Goal: Task Accomplishment & Management: Complete application form

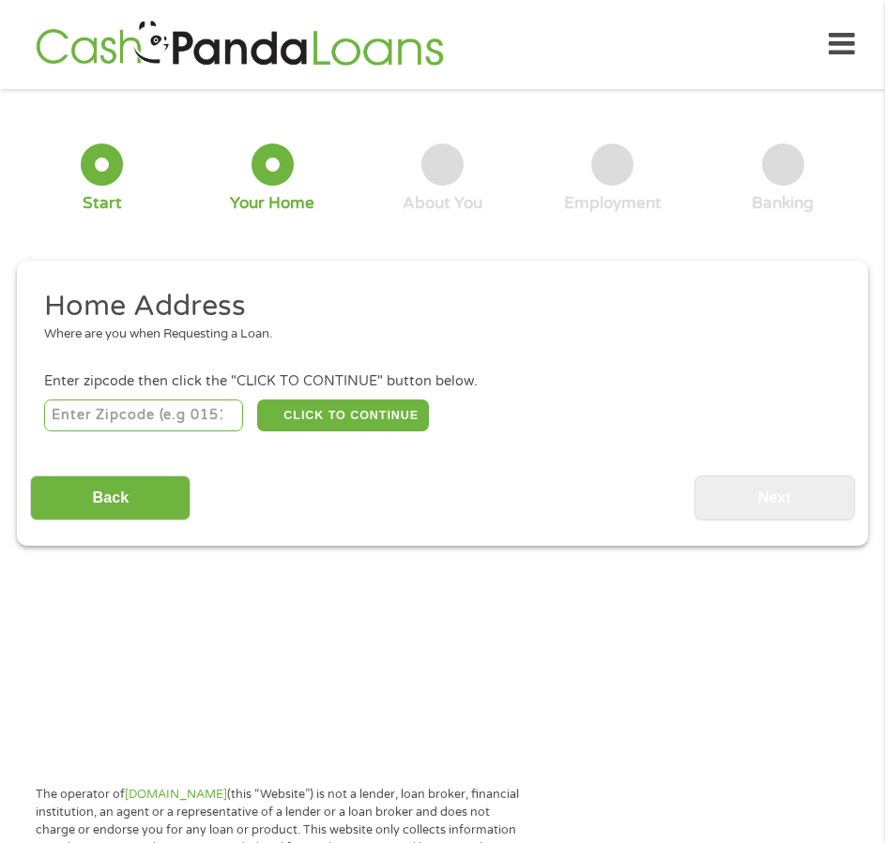
scroll to position [9, 0]
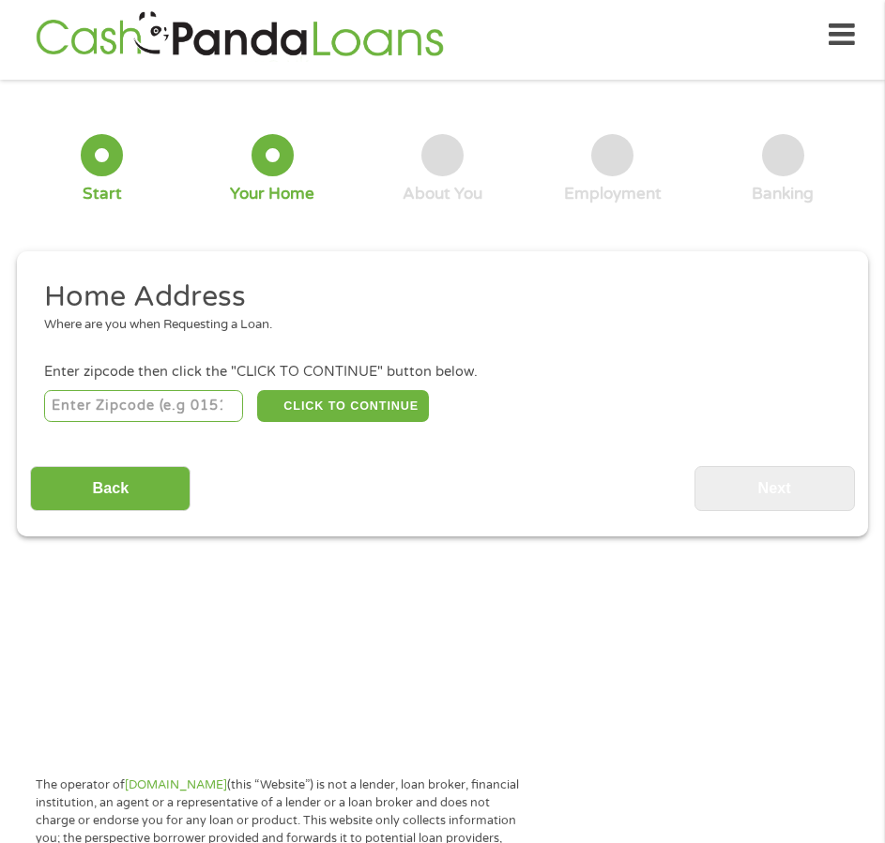
click at [160, 401] on input "number" at bounding box center [143, 406] width 199 height 32
type input "77004"
click at [323, 401] on button "CLICK TO CONTINUE" at bounding box center [343, 406] width 173 height 32
type input "77004"
type input "[GEOGRAPHIC_DATA]"
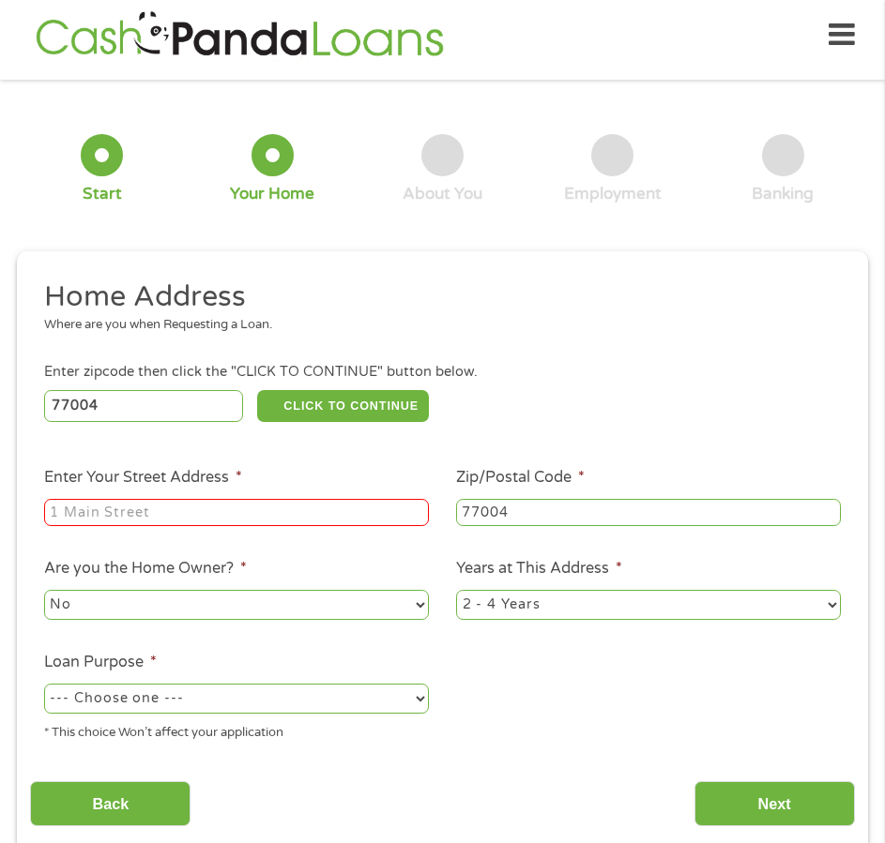
click at [249, 508] on input "Enter Your Street Address *" at bounding box center [236, 513] width 385 height 28
type input "[STREET_ADDRESS][PERSON_NAME] apt.618"
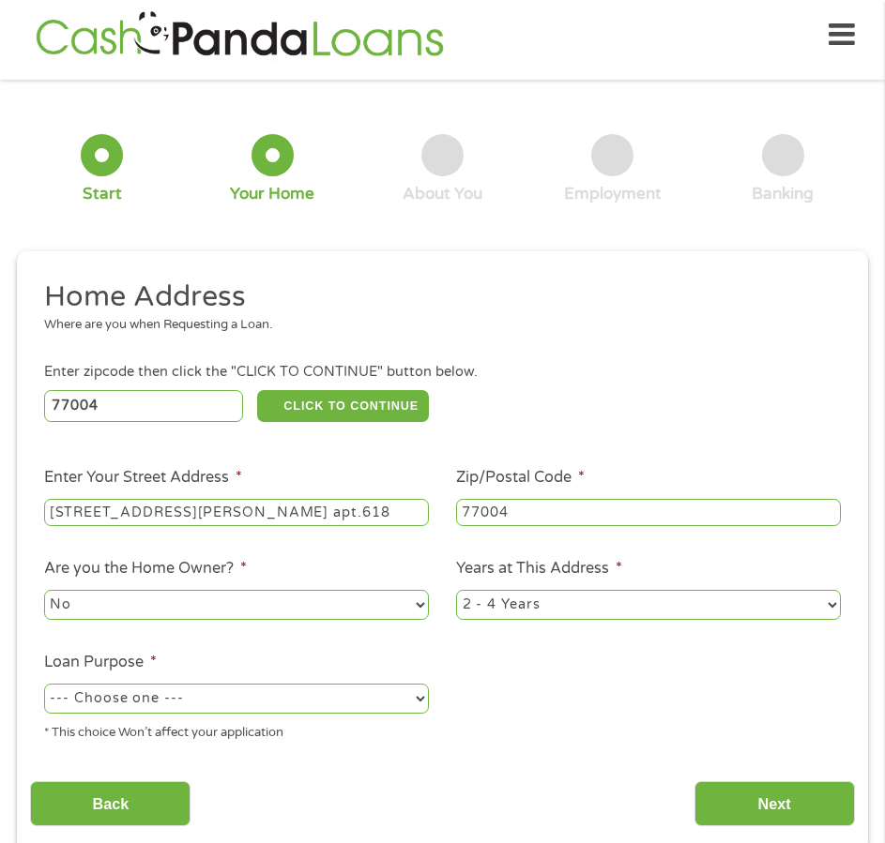
click at [296, 699] on select "--- Choose one --- Pay Bills Debt Consolidation Home Improvement Major Purchase…" at bounding box center [236, 699] width 385 height 30
select select "carloan"
click at [44, 684] on select "--- Choose one --- Pay Bills Debt Consolidation Home Improvement Major Purchase…" at bounding box center [236, 699] width 385 height 30
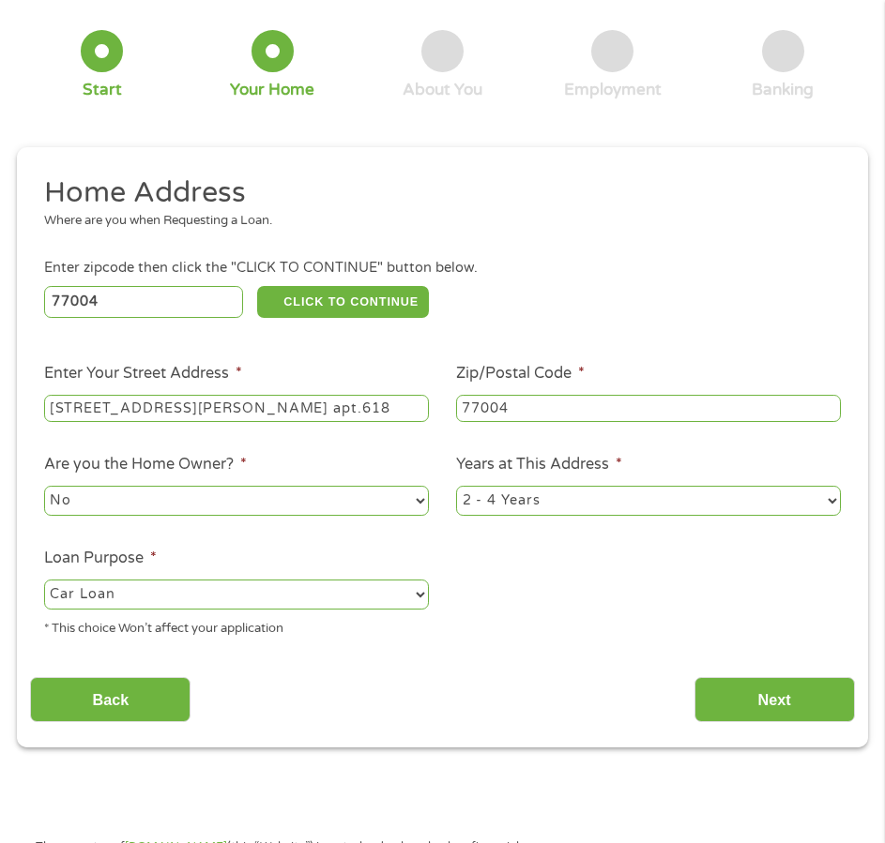
scroll to position [197, 0]
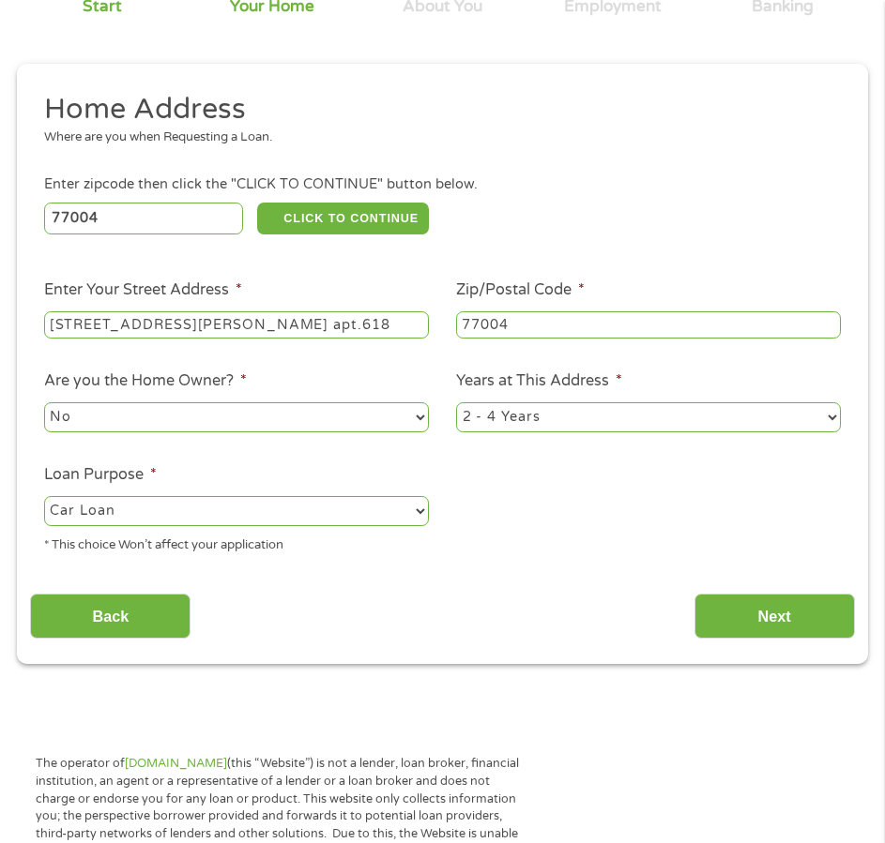
click at [614, 415] on select "1 Year or less 1 - 2 Years 2 - 4 Years Over 4 Years" at bounding box center [648, 417] width 385 height 30
select select "24months"
click at [456, 402] on select "1 Year or less 1 - 2 Years 2 - 4 Years Over 4 Years" at bounding box center [648, 417] width 385 height 30
click at [769, 618] on input "Next" at bounding box center [774, 617] width 160 height 46
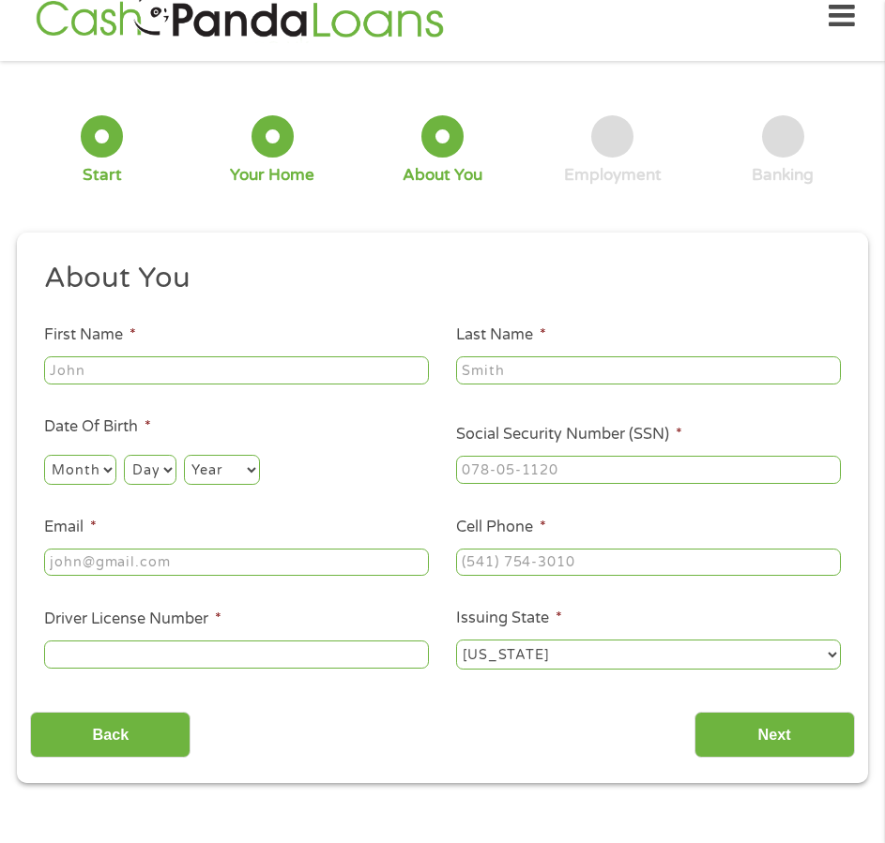
scroll to position [9, 0]
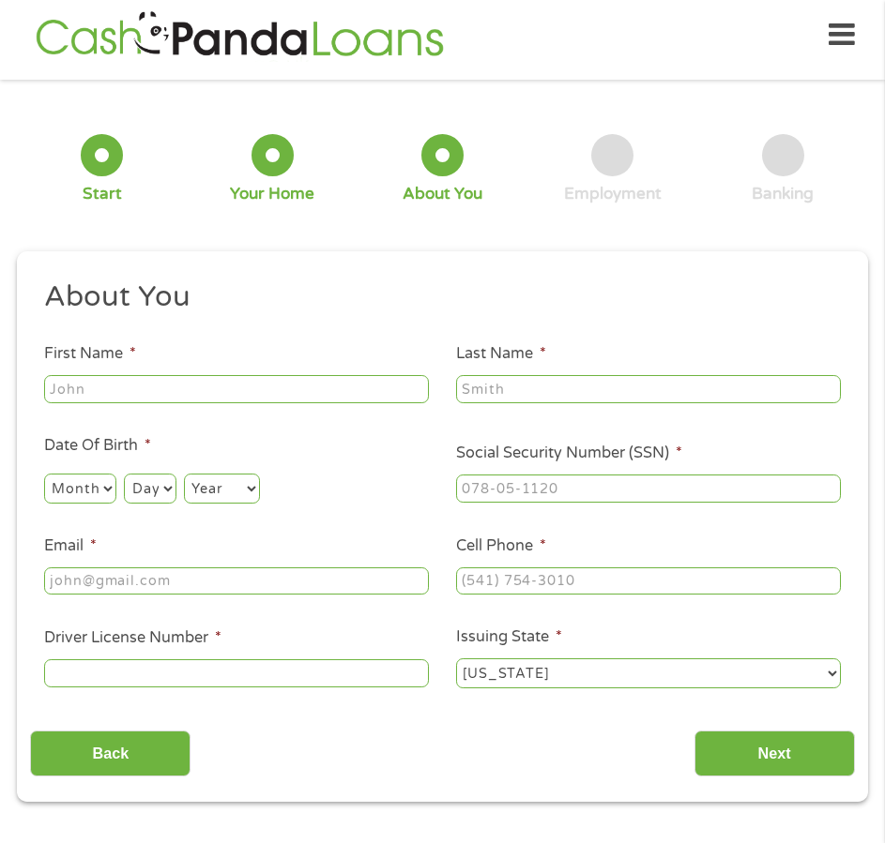
click at [177, 386] on input "First Name *" at bounding box center [236, 389] width 385 height 28
type input "[PERSON_NAME]"
type input "[EMAIL_ADDRESS][DOMAIN_NAME]"
type input "[PHONE_NUMBER]"
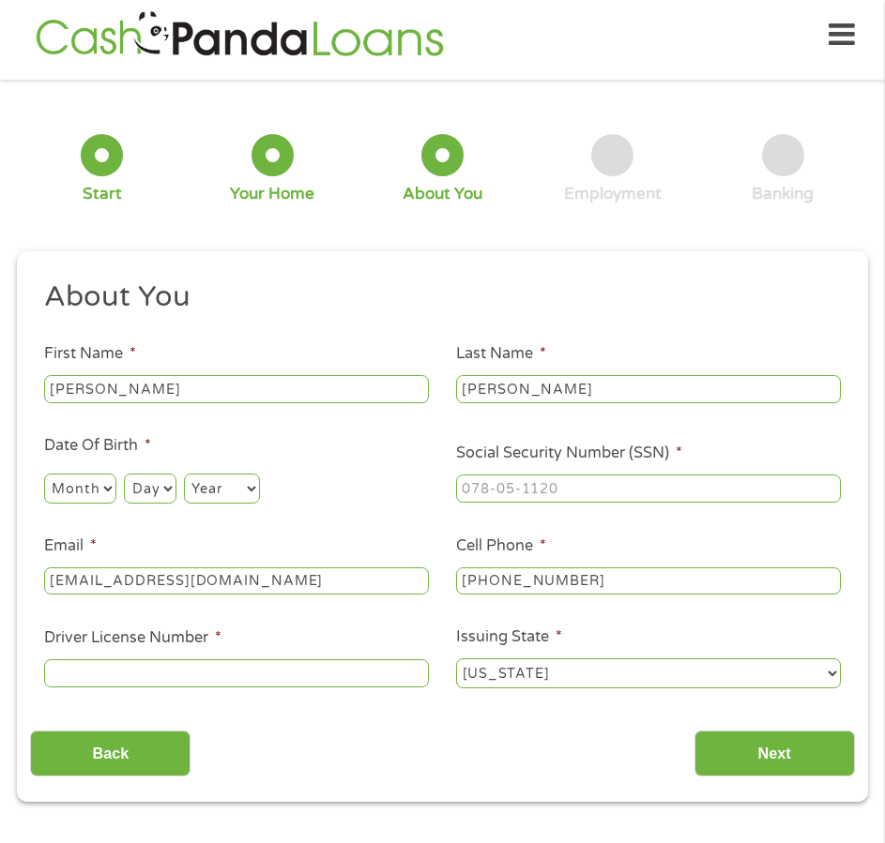
click at [99, 493] on select "Month 1 2 3 4 5 6 7 8 9 10 11 12" at bounding box center [80, 489] width 72 height 30
select select "2"
click at [44, 474] on select "Month 1 2 3 4 5 6 7 8 9 10 11 12" at bounding box center [80, 489] width 72 height 30
click at [162, 489] on select "Day 1 2 3 4 5 6 7 8 9 10 11 12 13 14 15 16 17 18 19 20 21 22 23 24 25 26 27 28 …" at bounding box center [150, 489] width 52 height 30
select select "10"
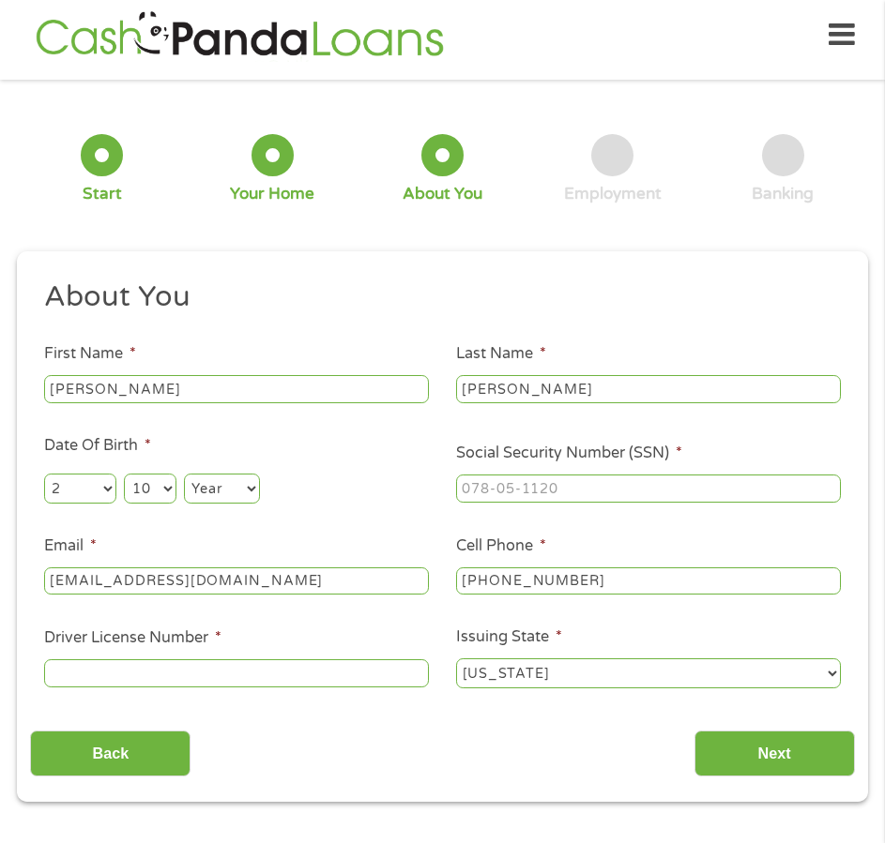
click at [124, 474] on select "Day 1 2 3 4 5 6 7 8 9 10 11 12 13 14 15 16 17 18 19 20 21 22 23 24 25 26 27 28 …" at bounding box center [150, 489] width 52 height 30
click at [201, 483] on select "Year [DATE] 2006 2005 2004 2003 2002 2001 2000 1999 1998 1997 1996 1995 1994 19…" at bounding box center [222, 489] width 76 height 30
click at [234, 493] on select "Year [DATE] 2006 2005 2004 2003 2002 2001 2000 1999 1998 1997 1996 1995 1994 19…" at bounding box center [222, 489] width 76 height 30
select select "1947"
click at [184, 474] on select "Year [DATE] 2006 2005 2004 2003 2002 2001 2000 1999 1998 1997 1996 1995 1994 19…" at bounding box center [222, 489] width 76 height 30
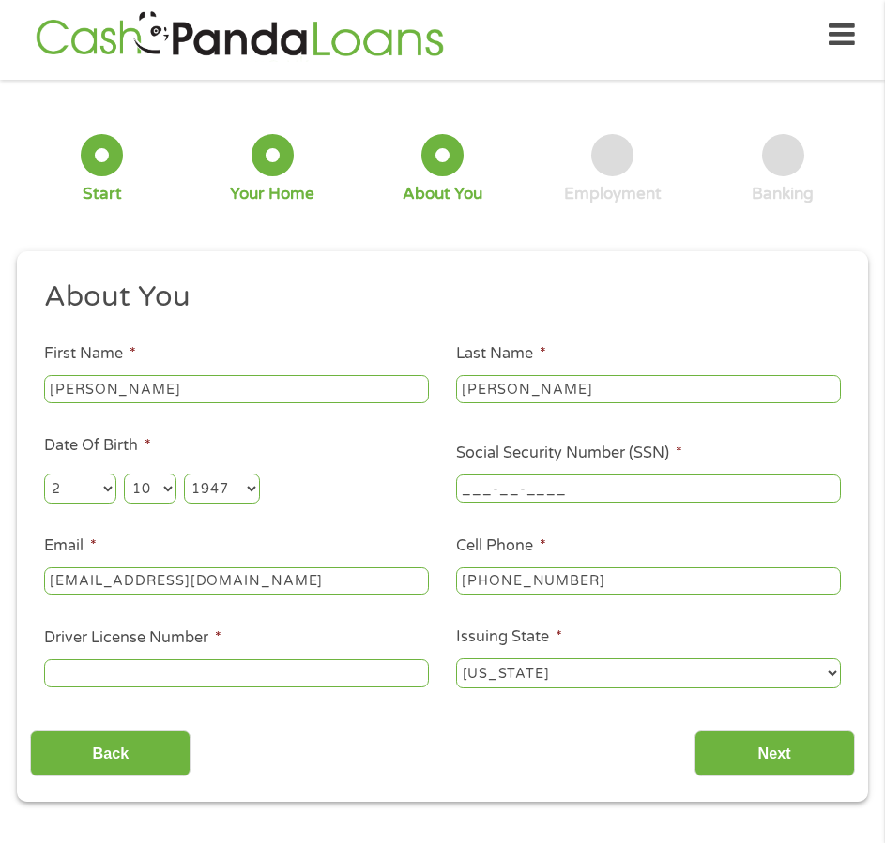
click at [548, 485] on input "___-__-____" at bounding box center [648, 489] width 385 height 28
type input "457-74-7655"
click at [234, 674] on input "Driver License Number *" at bounding box center [236, 674] width 385 height 28
click at [318, 466] on div "Month Month 1 2 3 4 5 6 7 8 9 10 11 12 Day Day 1 2 3 4 5 6 7 8 9 10 11 12 13 14…" at bounding box center [236, 485] width 385 height 44
click at [90, 677] on input "Driver License Number *" at bounding box center [236, 674] width 385 height 28
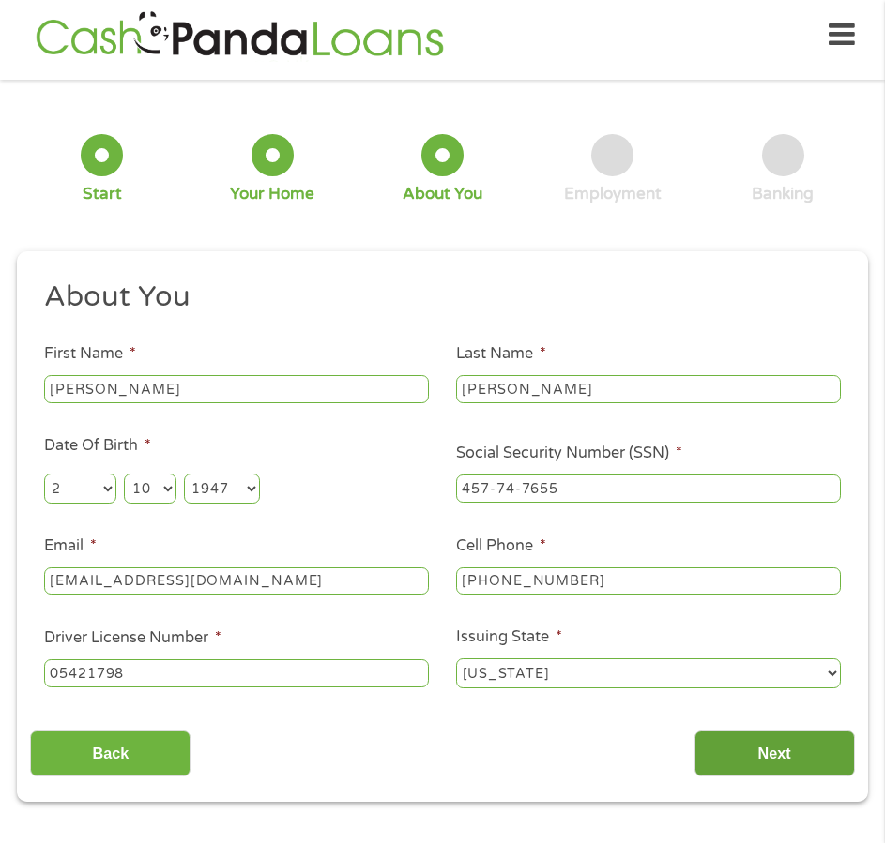
type input "05421798"
click at [767, 754] on input "Next" at bounding box center [774, 754] width 160 height 46
click at [751, 757] on input "Next" at bounding box center [774, 754] width 160 height 46
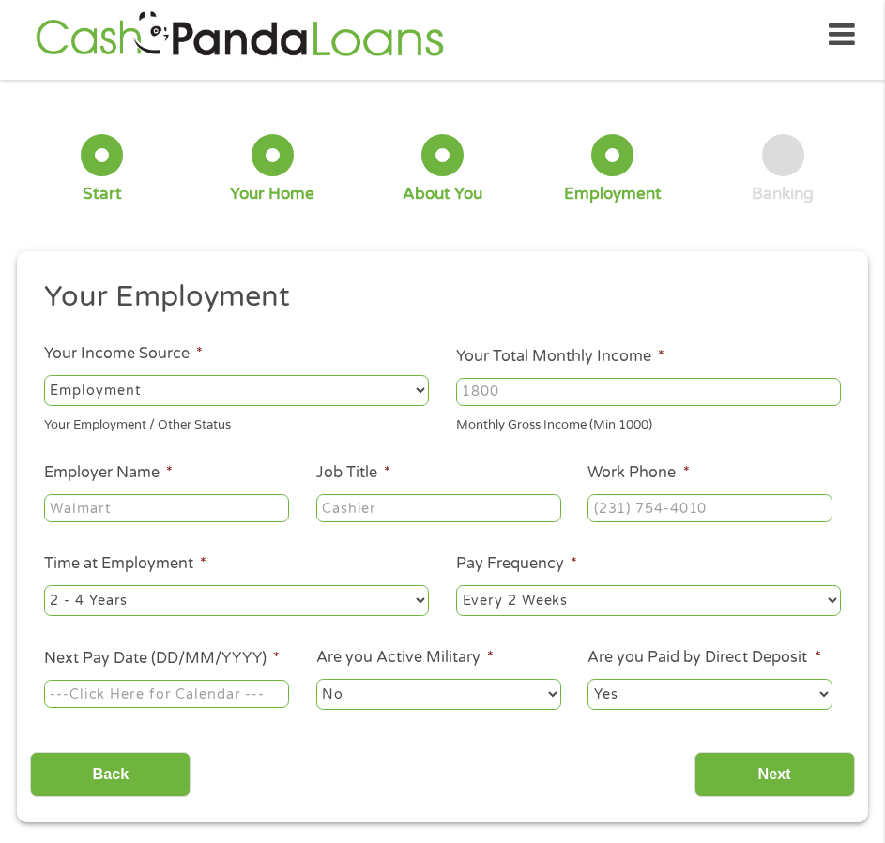
scroll to position [8, 8]
click at [265, 387] on select "--- Choose one --- Employment [DEMOGRAPHIC_DATA] Benefits" at bounding box center [236, 390] width 385 height 30
select select "benefits"
click at [44, 375] on select "--- Choose one --- Employment [DEMOGRAPHIC_DATA] Benefits" at bounding box center [236, 390] width 385 height 30
type input "Other"
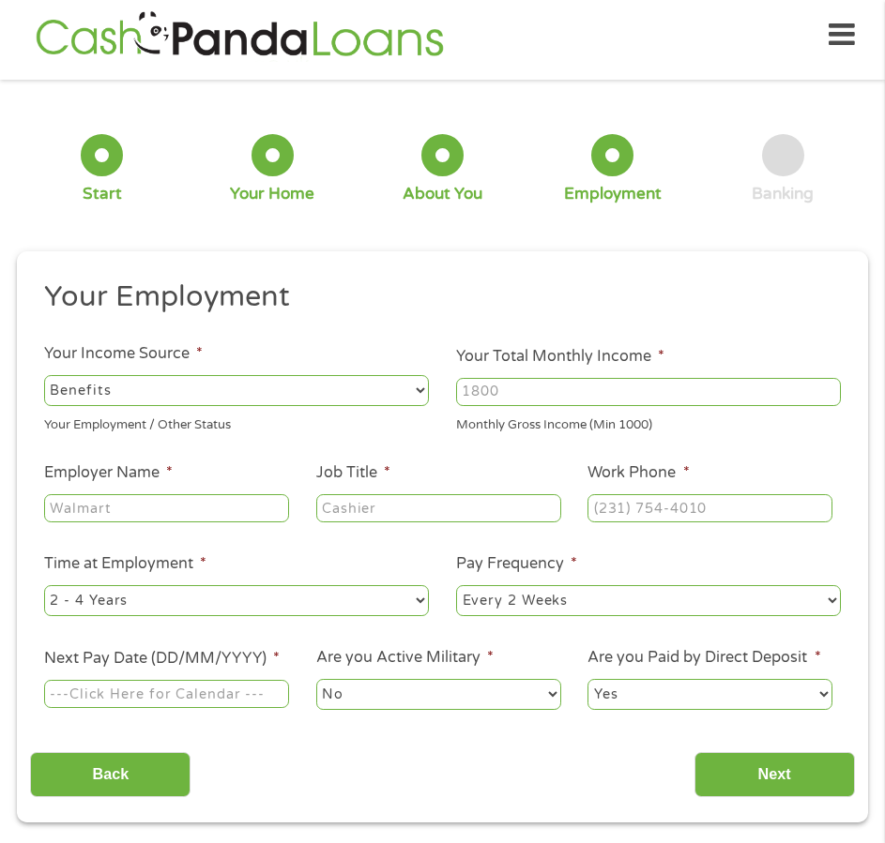
type input "[PHONE_NUMBER]"
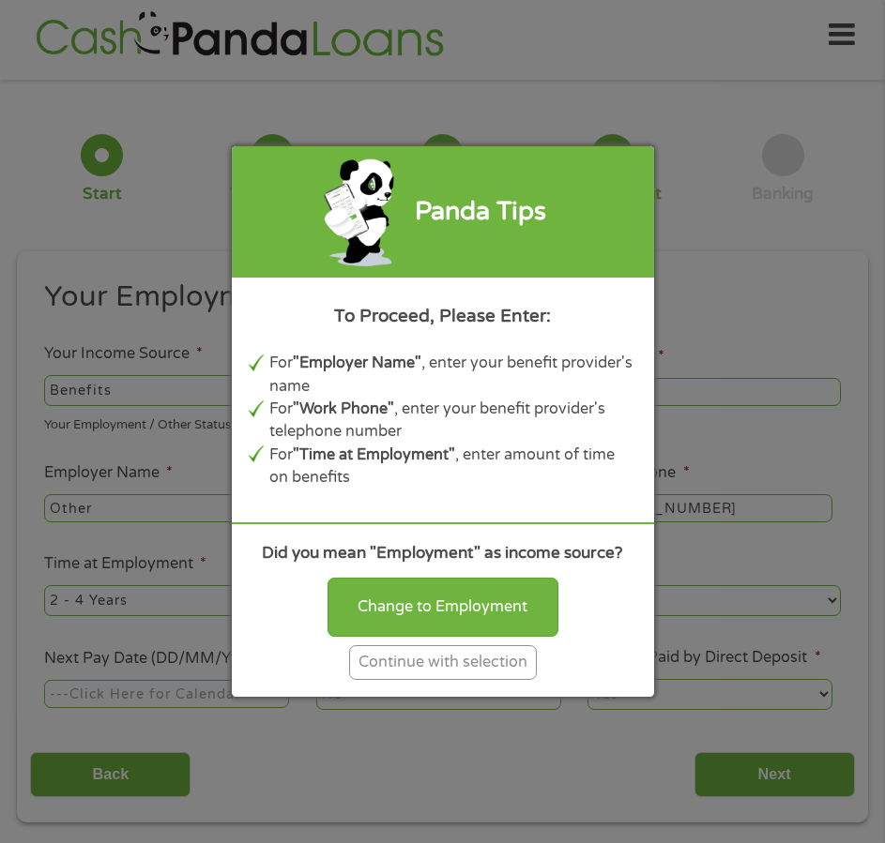
click at [789, 326] on div "Panda Tips To Proceed, Please Enter: For "Employer Name" , enter your benefit p…" at bounding box center [442, 421] width 885 height 843
click at [462, 664] on div "Continue with selection" at bounding box center [443, 662] width 188 height 35
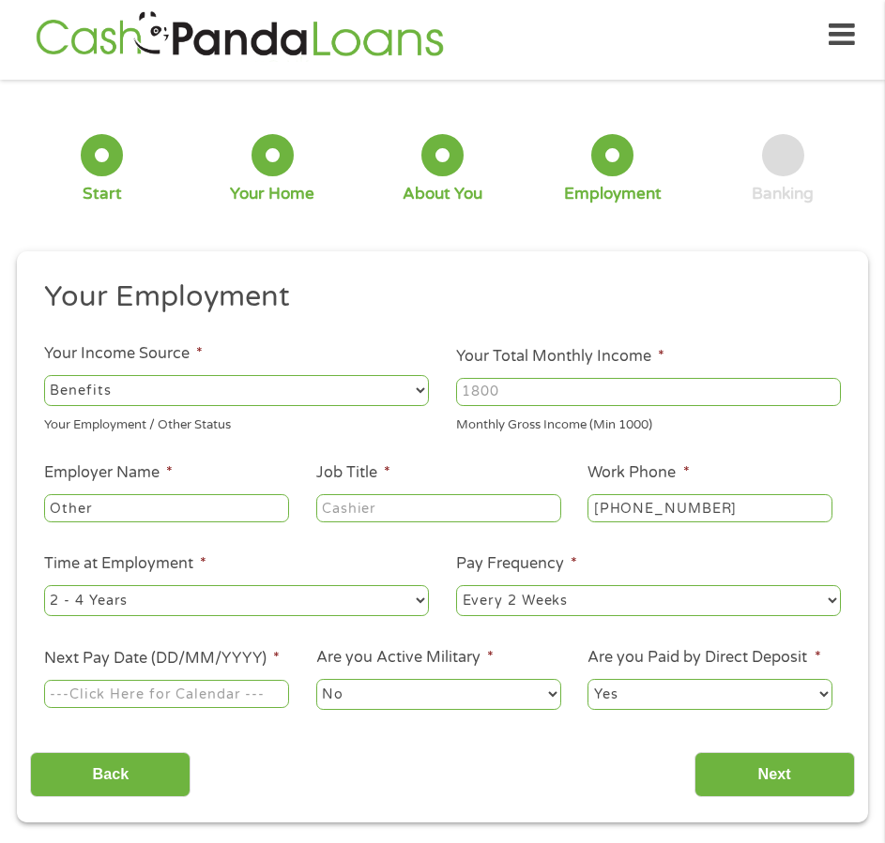
click at [417, 387] on select "--- Choose one --- Employment [DEMOGRAPHIC_DATA] Benefits" at bounding box center [236, 390] width 385 height 30
select select "fullTime"
click at [44, 375] on select "--- Choose one --- Employment [DEMOGRAPHIC_DATA] Benefits" at bounding box center [236, 390] width 385 height 30
click at [534, 392] on input "Your Total Monthly Income *" at bounding box center [648, 392] width 385 height 28
type input "1828"
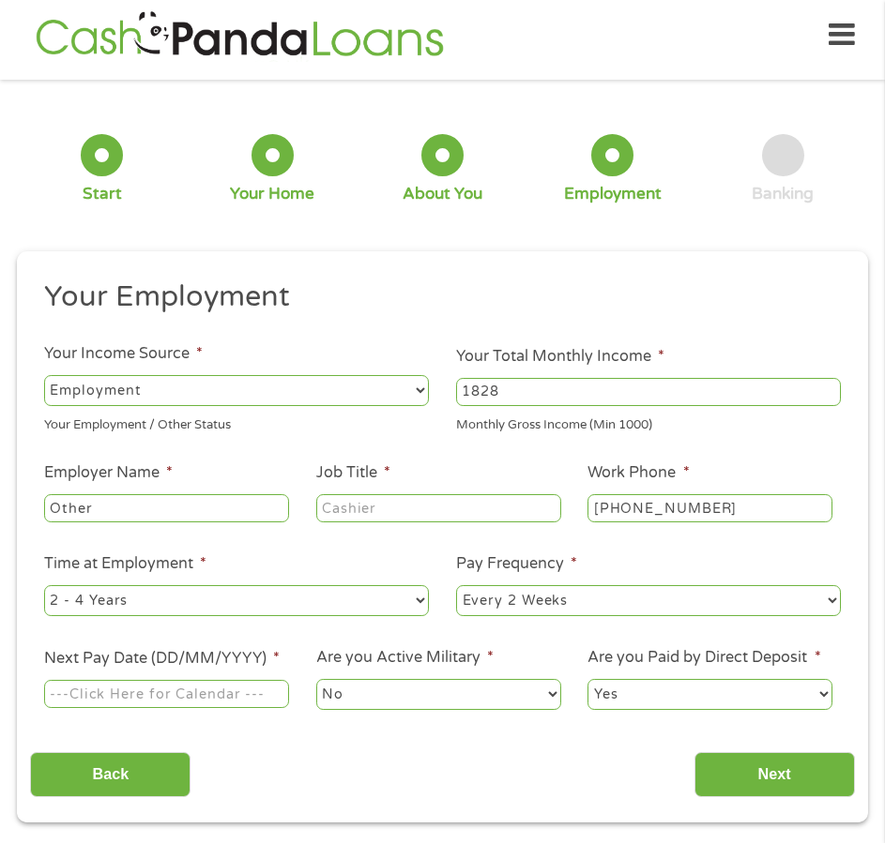
click at [148, 508] on input "Other" at bounding box center [166, 508] width 245 height 28
type input "O"
type input "UT Health [GEOGRAPHIC_DATA]"
click at [389, 509] on input "Job Title *" at bounding box center [438, 508] width 245 height 28
type input "Exam [PERSON_NAME]"
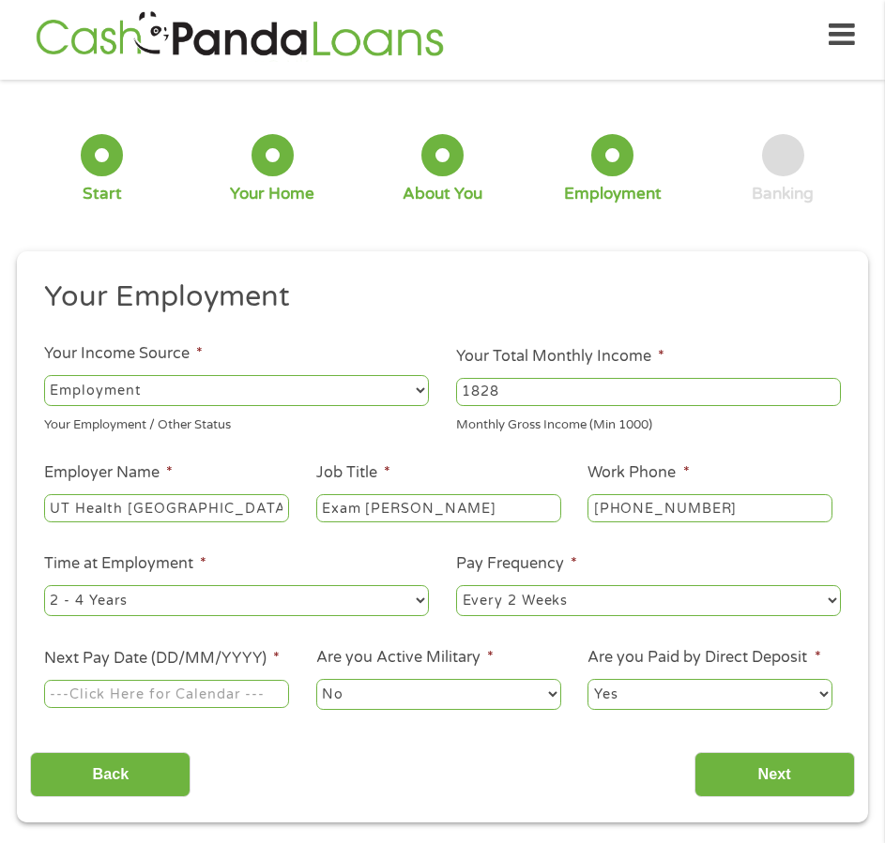
click at [724, 503] on input "[PHONE_NUMBER]" at bounding box center [709, 508] width 245 height 28
type input "[PHONE_NUMBER]"
click at [413, 605] on select "--- Choose one --- 1 Year or less 1 - 2 Years 2 - 4 Years Over 4 Years" at bounding box center [236, 600] width 385 height 30
select select "60months"
click at [44, 585] on select "--- Choose one --- 1 Year or less 1 - 2 Years 2 - 4 Years Over 4 Years" at bounding box center [236, 600] width 385 height 30
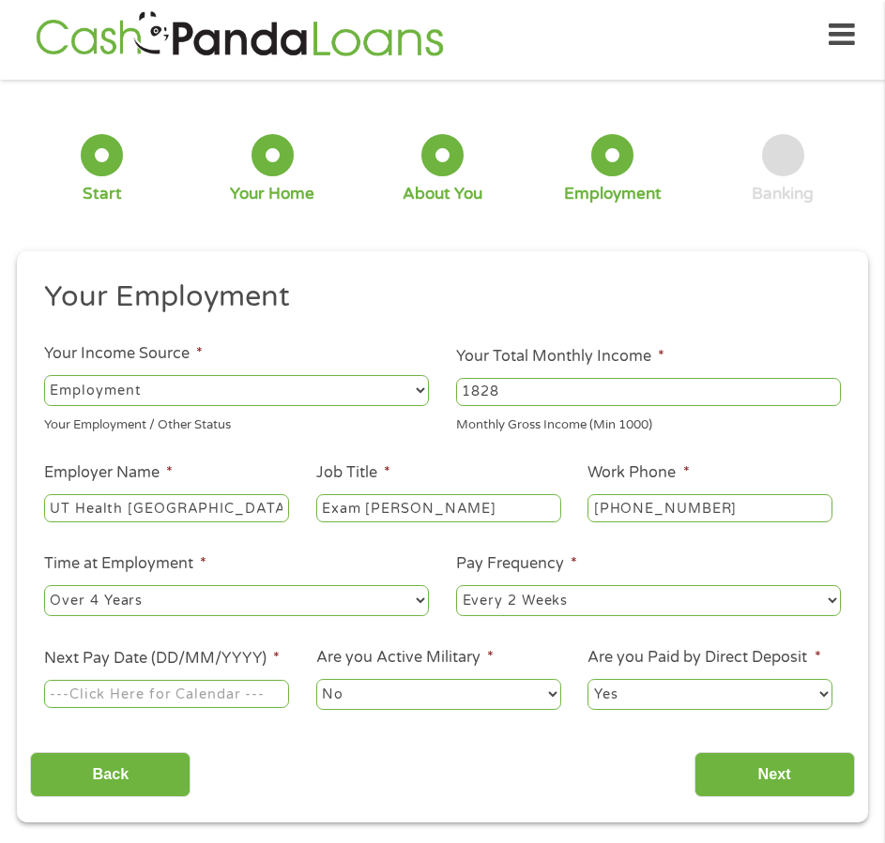
click at [586, 599] on select "--- Choose one --- Every 2 Weeks Every Week Monthly Semi-Monthly" at bounding box center [648, 600] width 385 height 30
select select "semimonthly"
click at [456, 585] on select "--- Choose one --- Every 2 Weeks Every Week Monthly Semi-Monthly" at bounding box center [648, 600] width 385 height 30
click at [129, 695] on input "Next Pay Date (DD/MM/YYYY) *" at bounding box center [166, 694] width 245 height 28
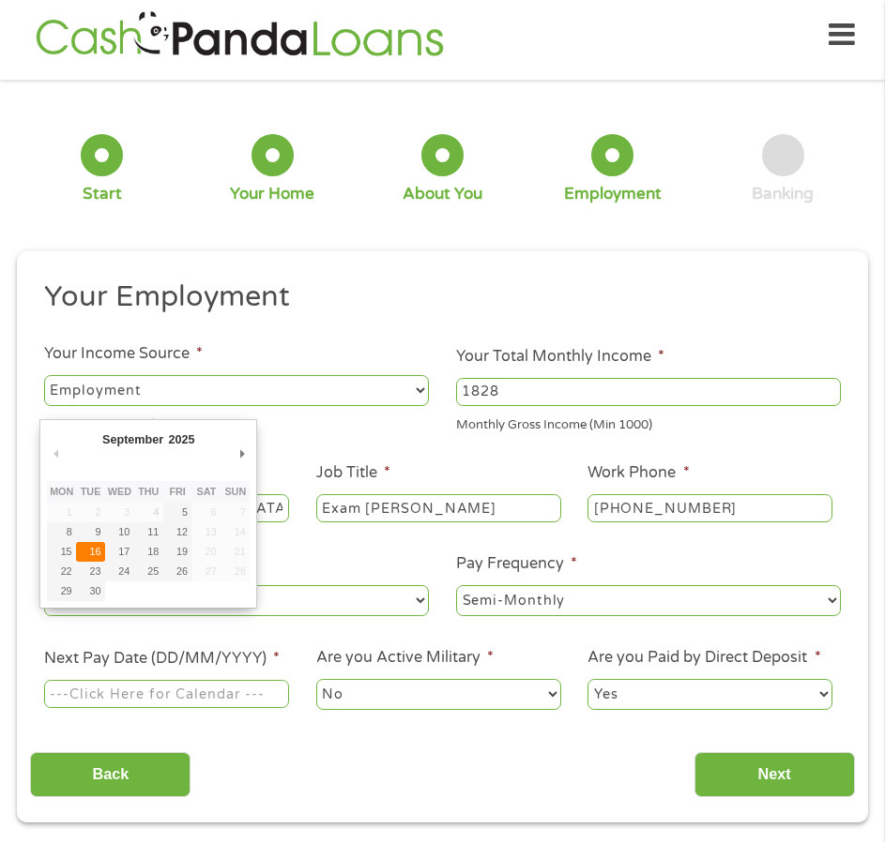
type input "[DATE]"
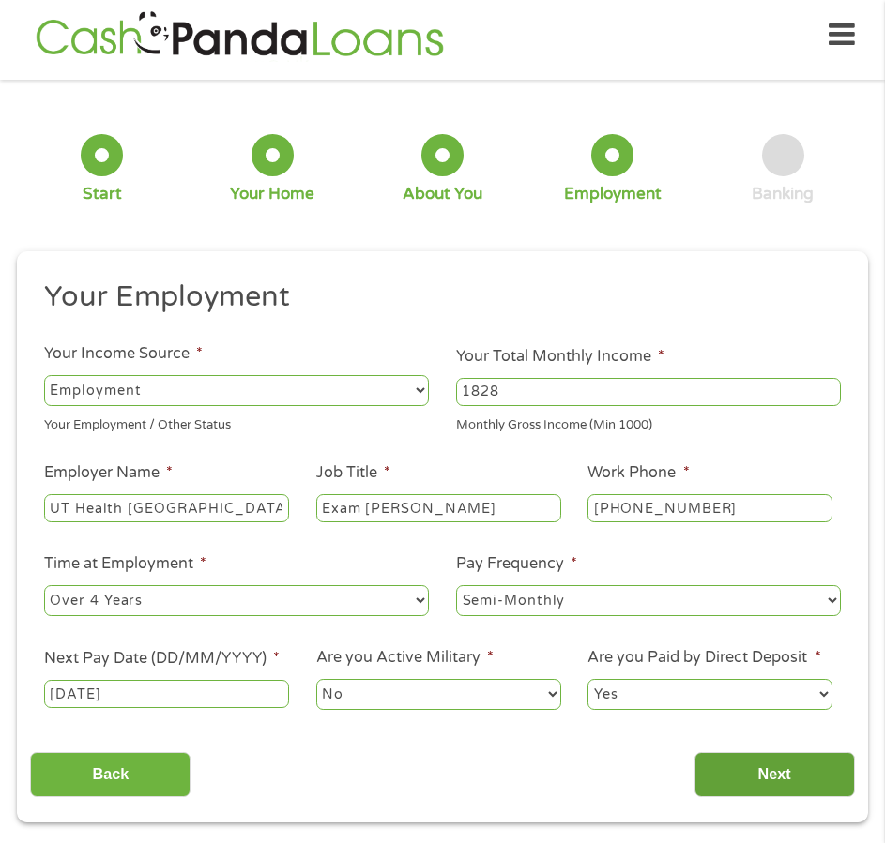
click at [766, 778] on input "Next" at bounding box center [774, 775] width 160 height 46
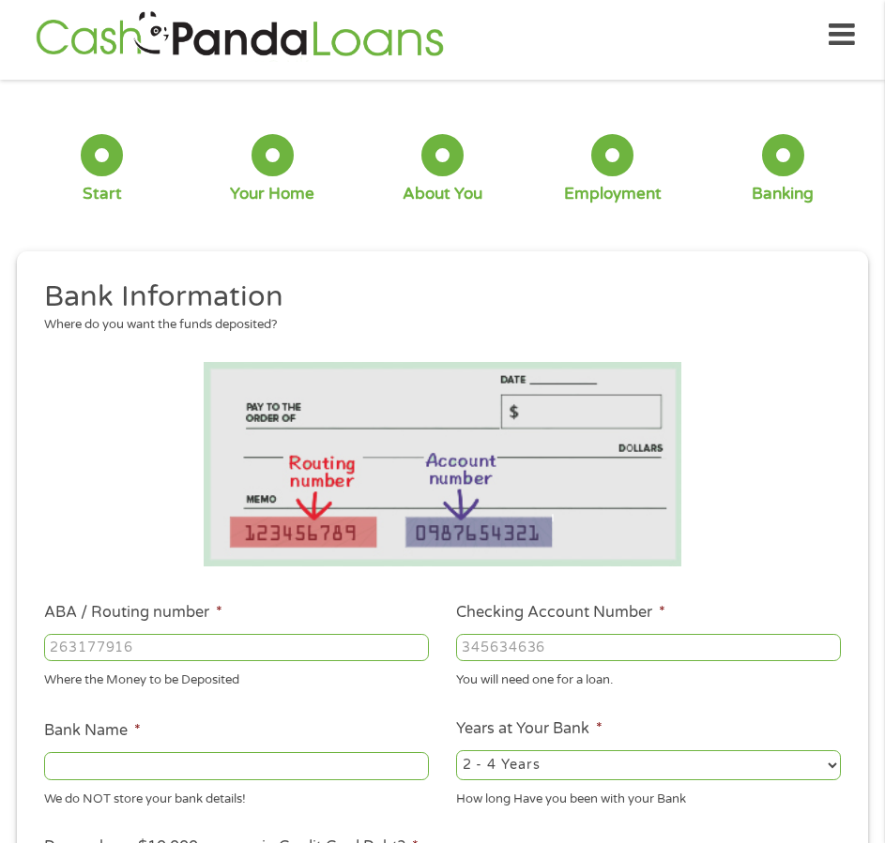
click at [180, 645] on input "ABA / Routing number *" at bounding box center [236, 648] width 385 height 28
type input "071921891"
type input "PNC BANK NA"
type input "071921891"
click at [504, 645] on input "Checking Account Number *" at bounding box center [648, 648] width 385 height 28
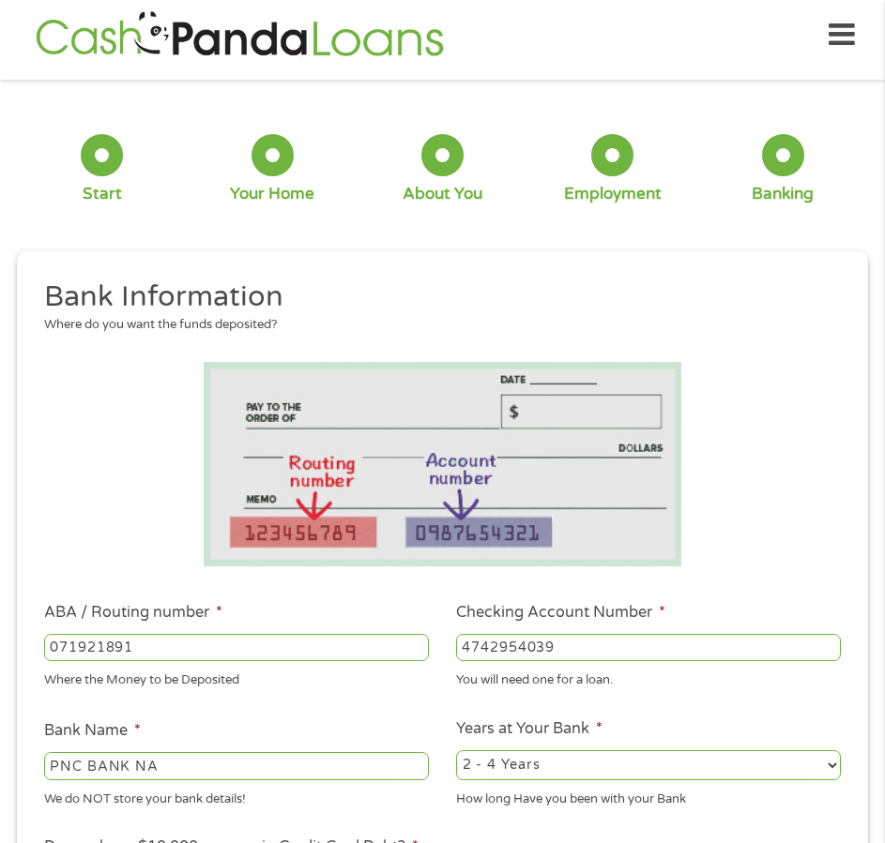
scroll to position [103, 0]
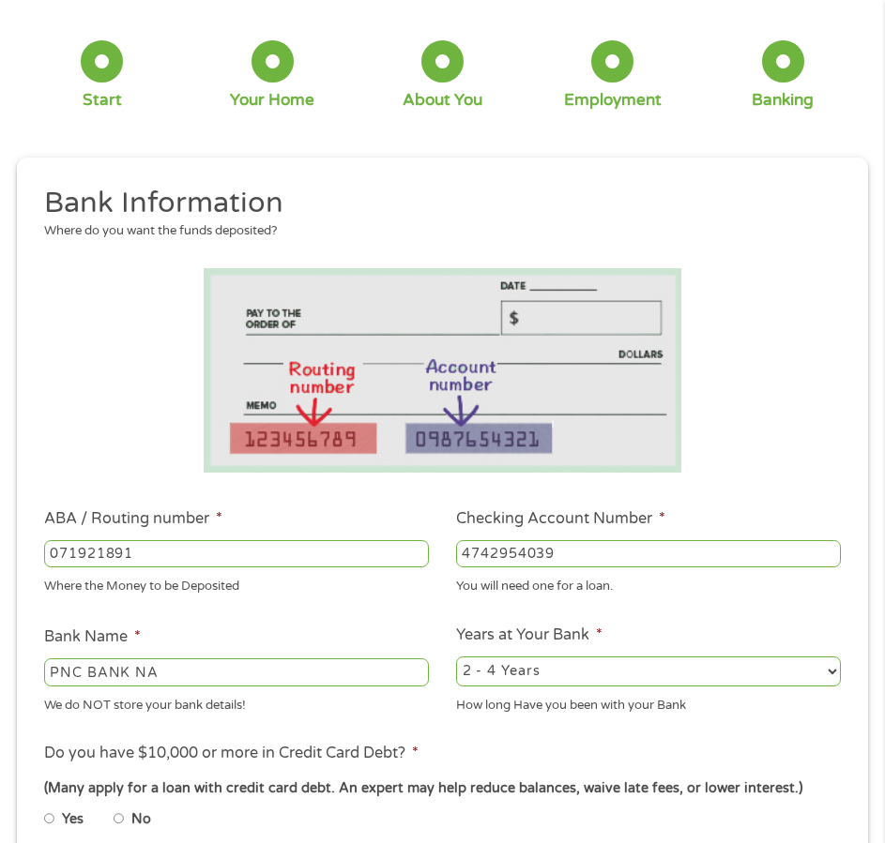
type input "4742954039"
click at [830, 671] on select "2 - 4 Years 6 - 12 Months 1 - 2 Years Over 4 Years" at bounding box center [648, 672] width 385 height 30
select select "60months"
click at [456, 657] on select "2 - 4 Years 6 - 12 Months 1 - 2 Years Over 4 Years" at bounding box center [648, 672] width 385 height 30
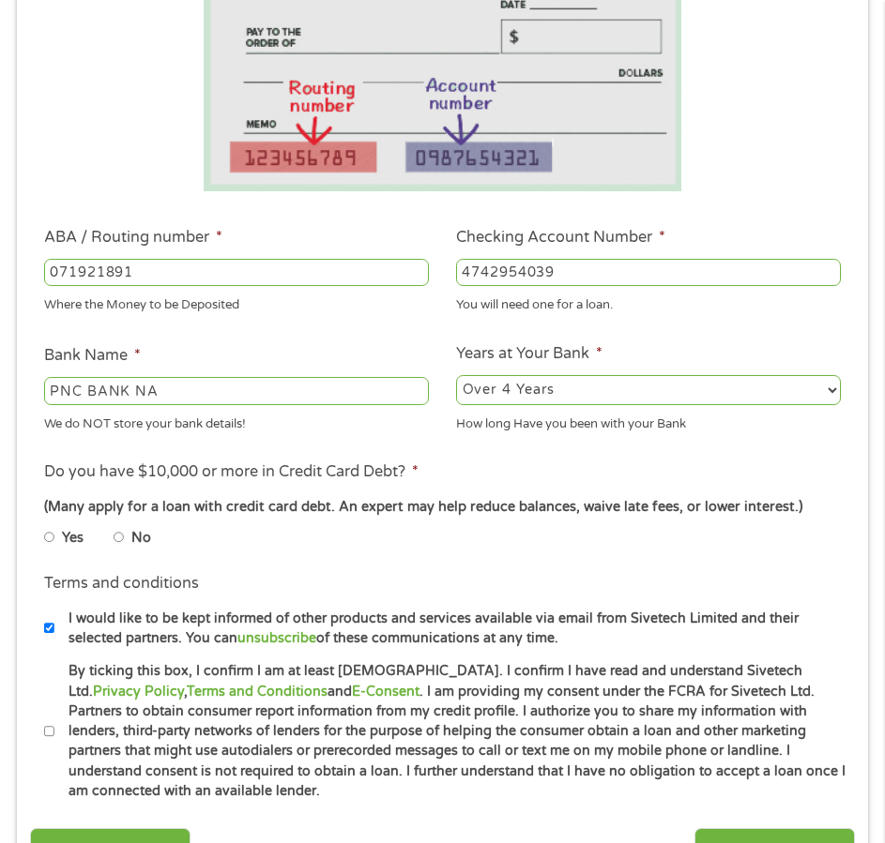
scroll to position [478, 0]
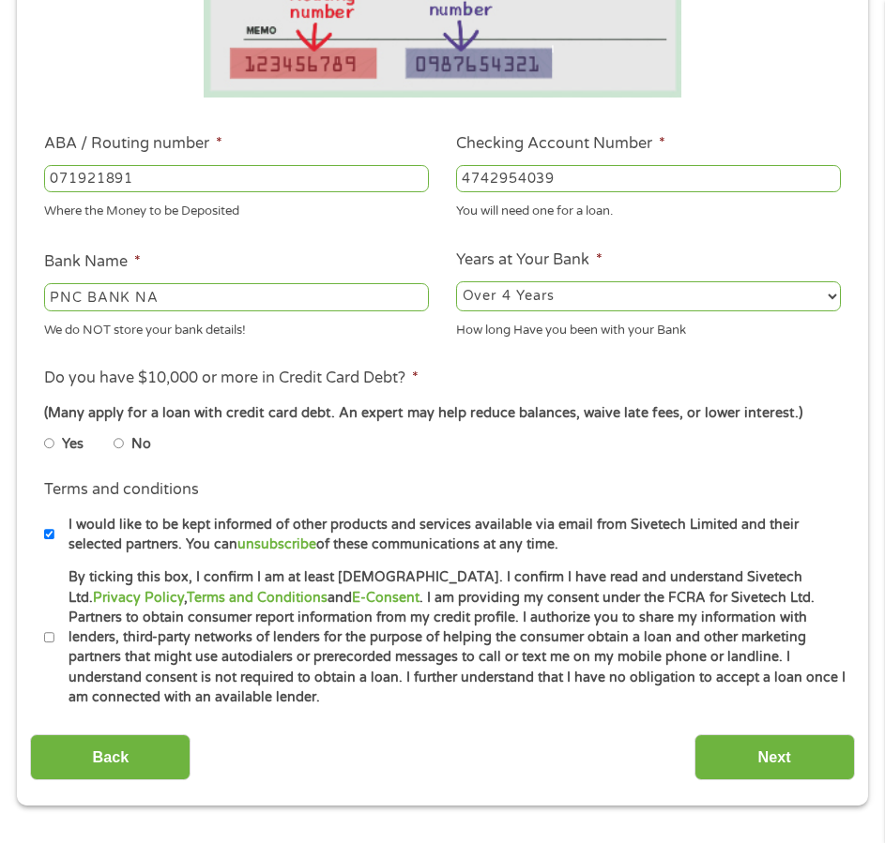
click at [116, 443] on input "No" at bounding box center [119, 443] width 11 height 23
radio input "true"
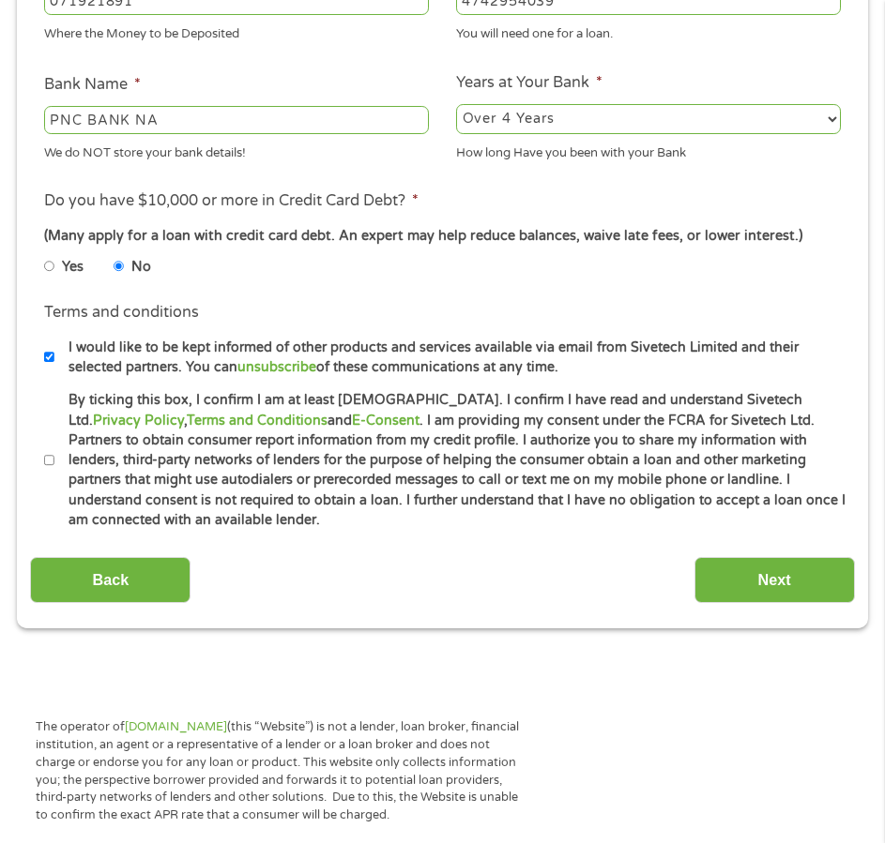
scroll to position [666, 0]
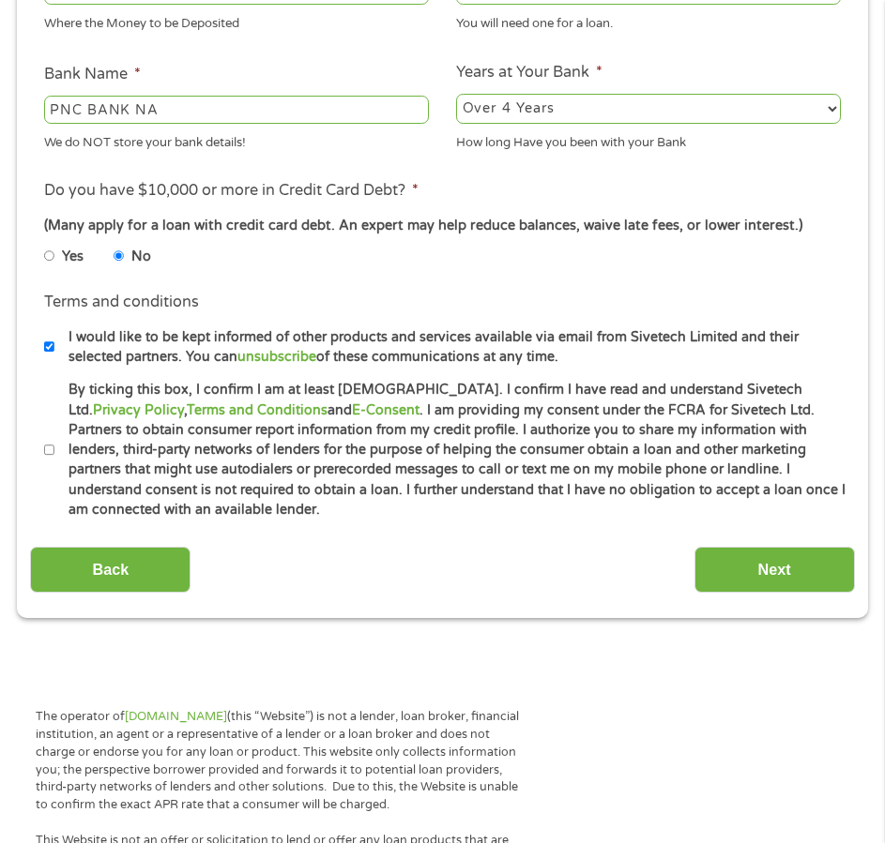
click at [42, 446] on li "Terms and conditions * By ticking this box, I confirm I am at least [DEMOGRAPHI…" at bounding box center [442, 450] width 824 height 140
click at [47, 450] on input "By ticking this box, I confirm I am at least [DEMOGRAPHIC_DATA]. I confirm I ha…" at bounding box center [49, 450] width 11 height 23
checkbox input "true"
click at [753, 571] on input "Next" at bounding box center [774, 570] width 160 height 46
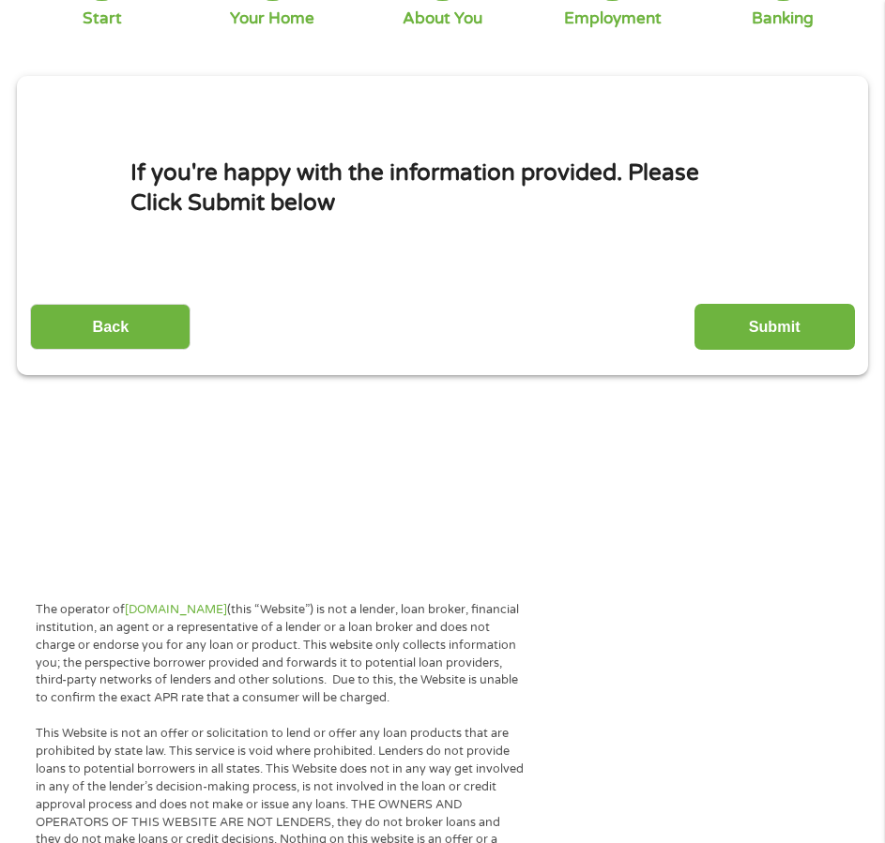
scroll to position [9, 0]
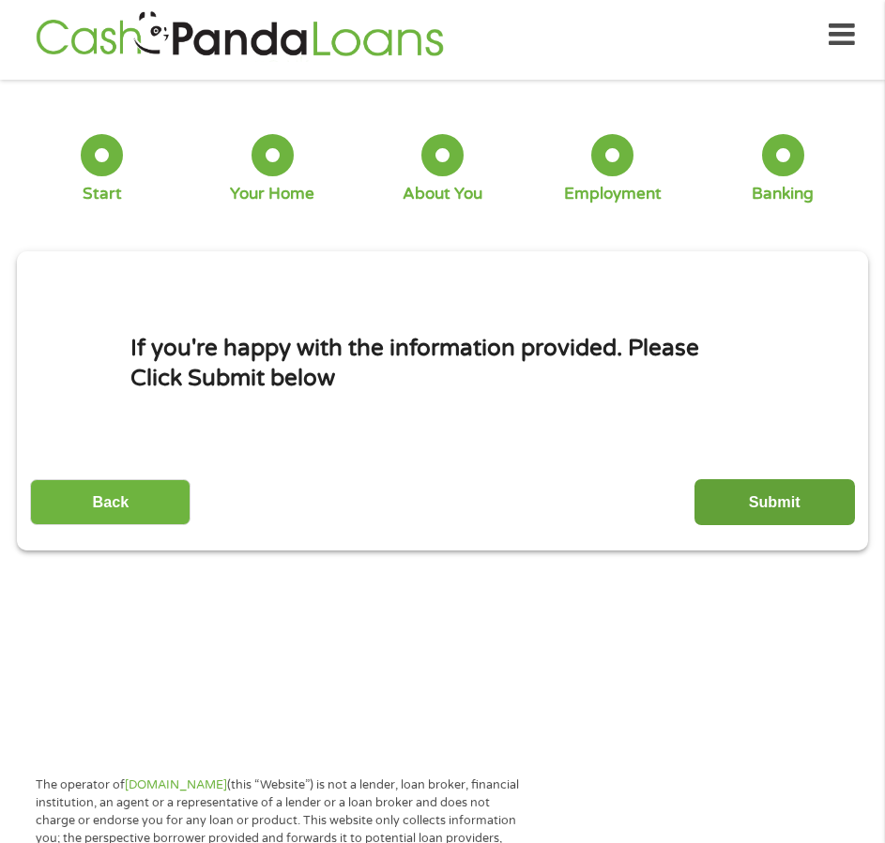
click at [758, 506] on input "Submit" at bounding box center [774, 502] width 160 height 46
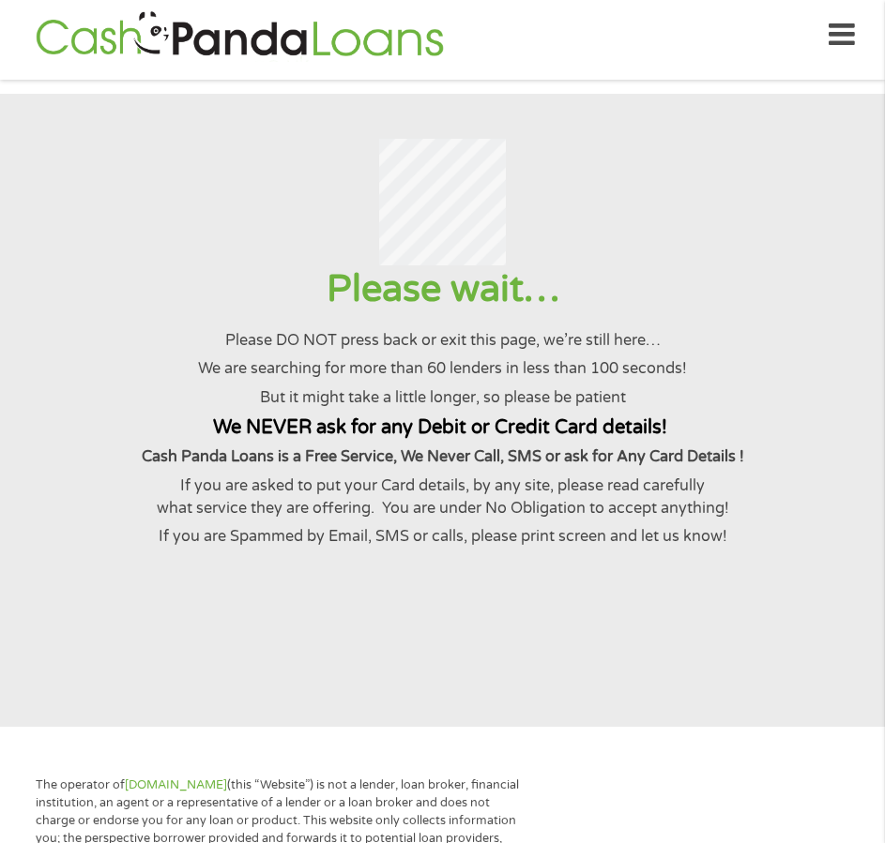
scroll to position [0, 0]
